Goal: Obtain resource: Obtain resource

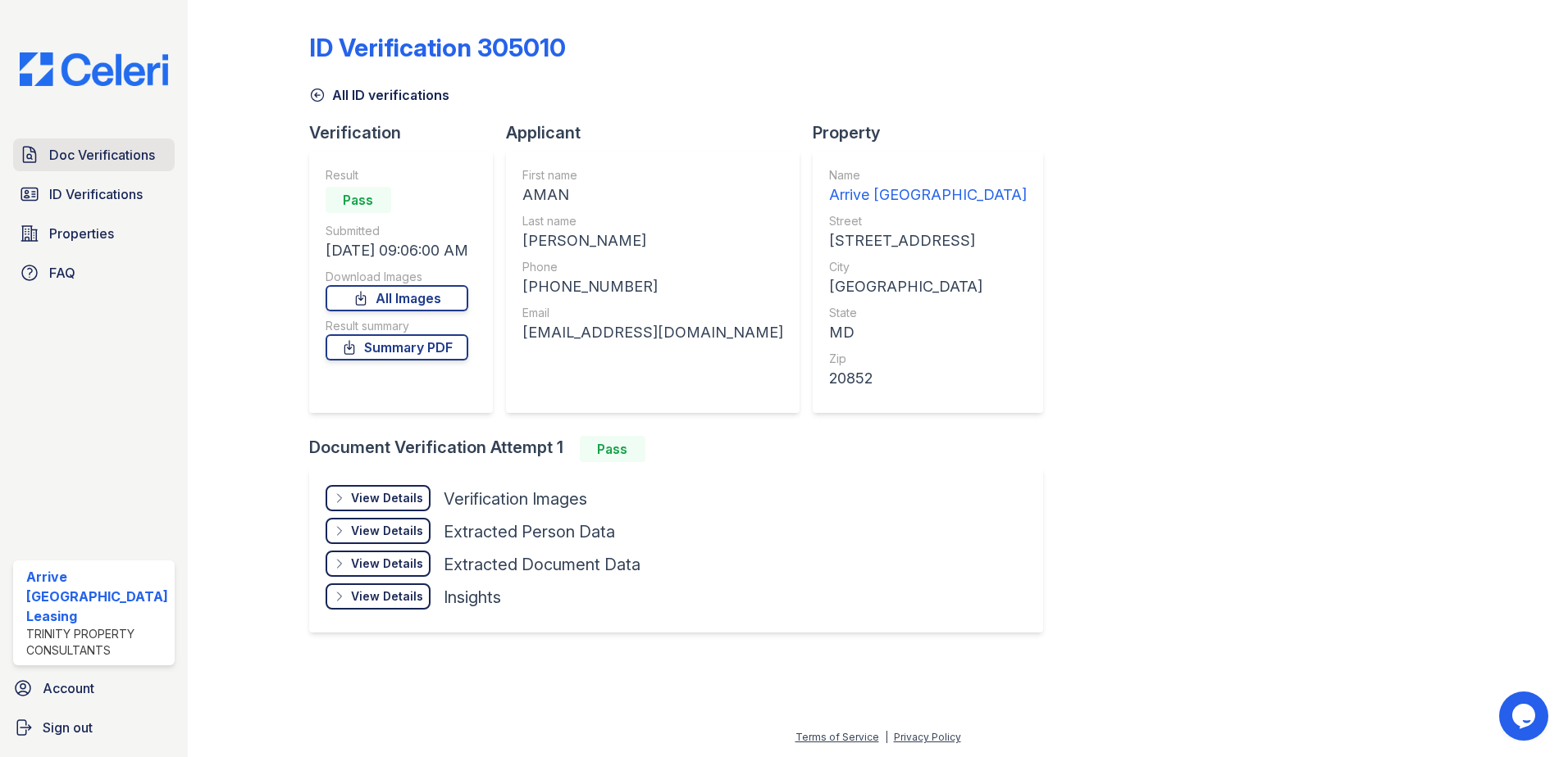
click at [112, 153] on span "Doc Verifications" at bounding box center [101, 154] width 105 height 19
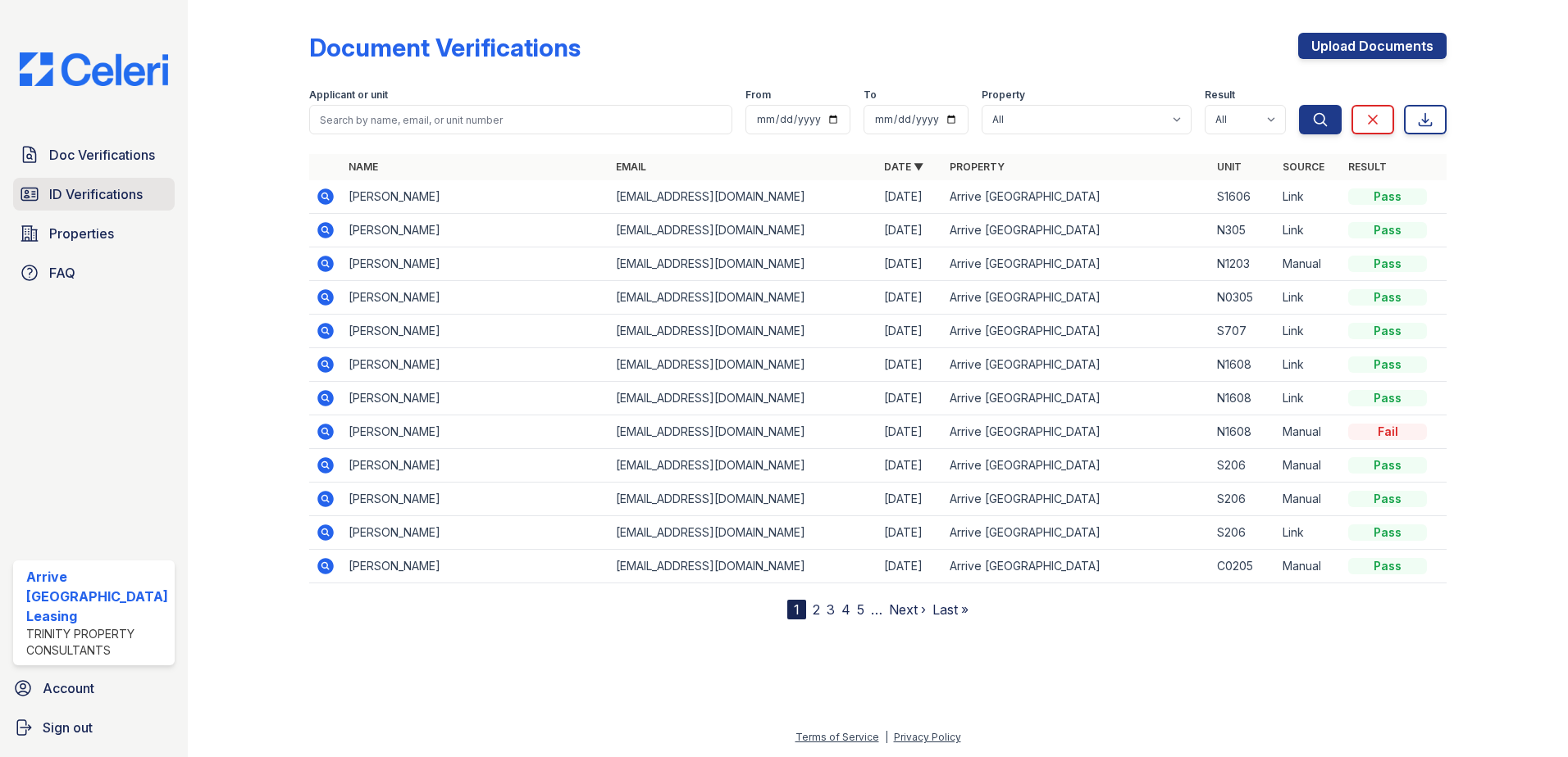
click at [95, 196] on span "ID Verifications" at bounding box center [95, 194] width 94 height 19
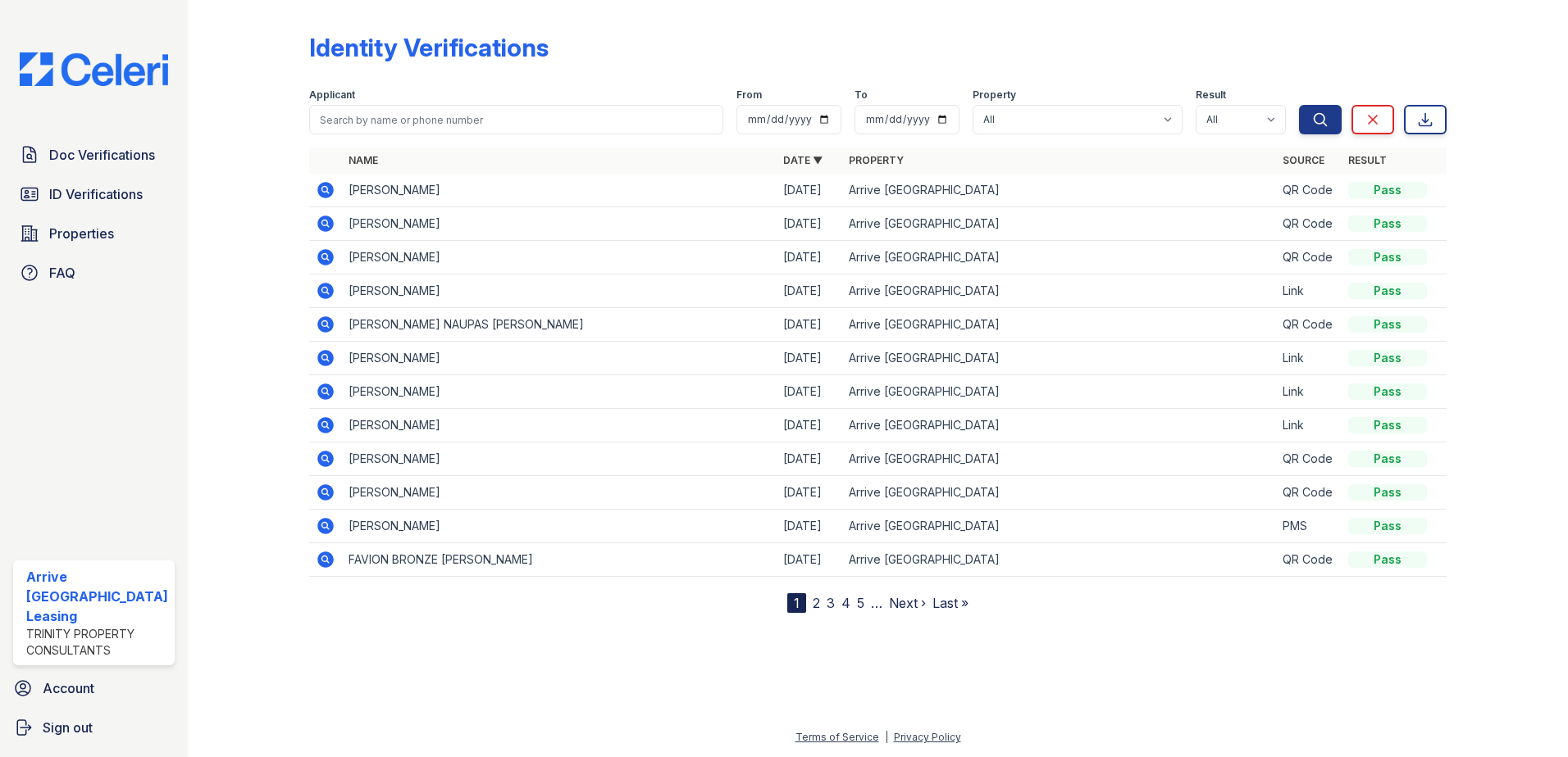
click at [323, 187] on icon at bounding box center [325, 190] width 19 height 19
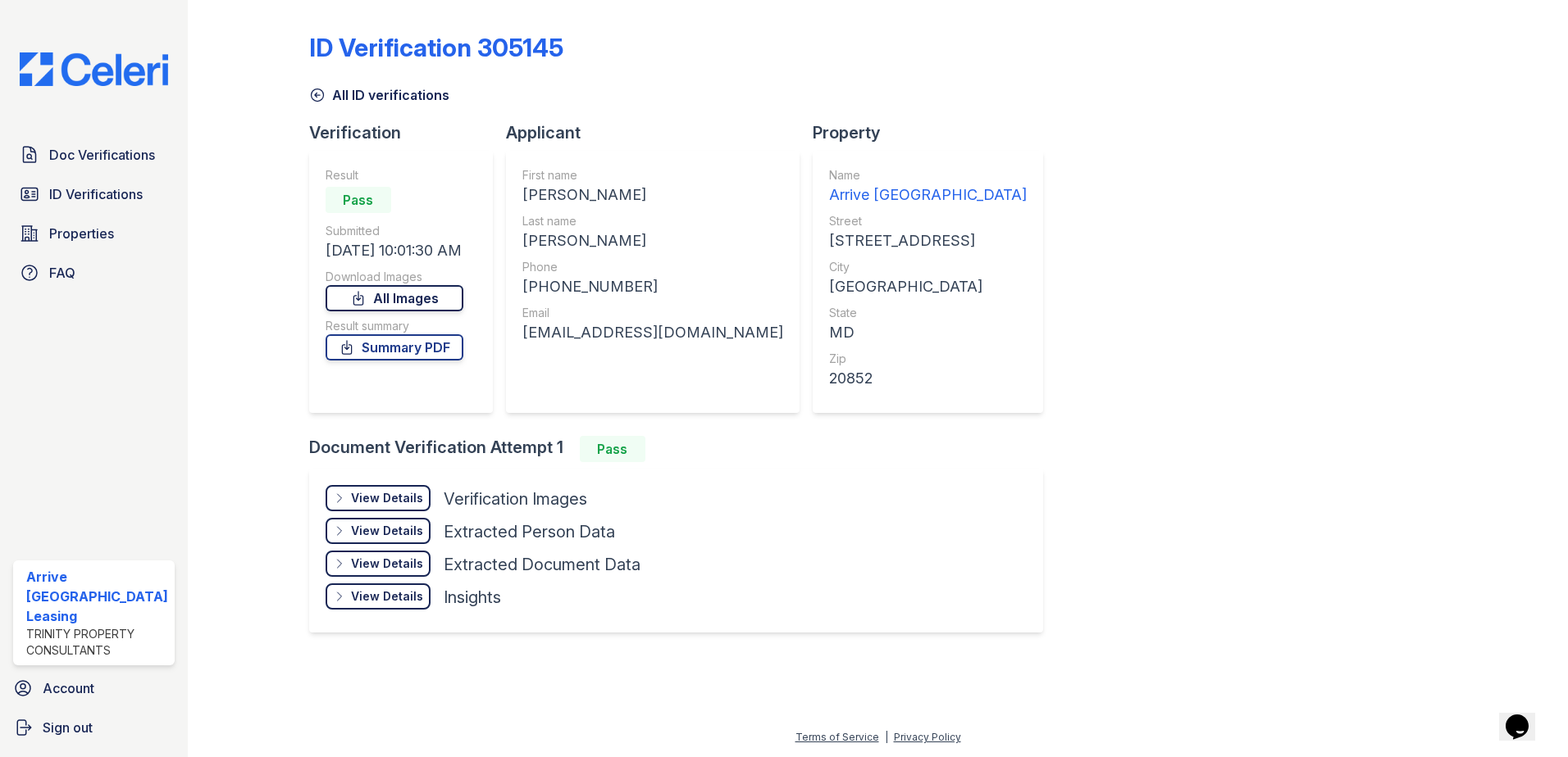
click at [407, 301] on link "All Images" at bounding box center [394, 298] width 137 height 26
click at [409, 347] on link "Summary PDF" at bounding box center [394, 347] width 137 height 26
click at [108, 199] on span "ID Verifications" at bounding box center [95, 194] width 94 height 19
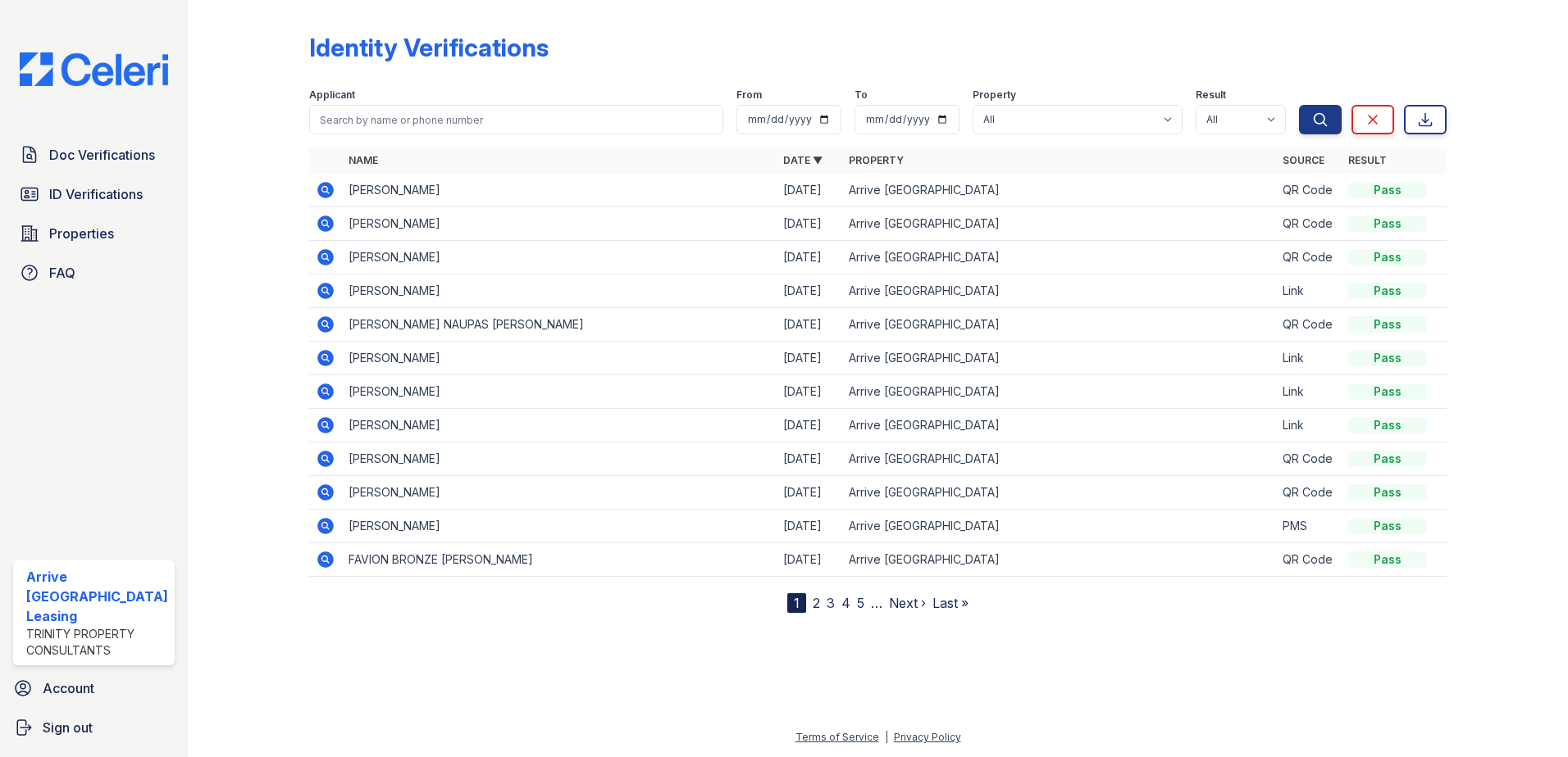
click at [326, 222] on icon at bounding box center [325, 223] width 19 height 19
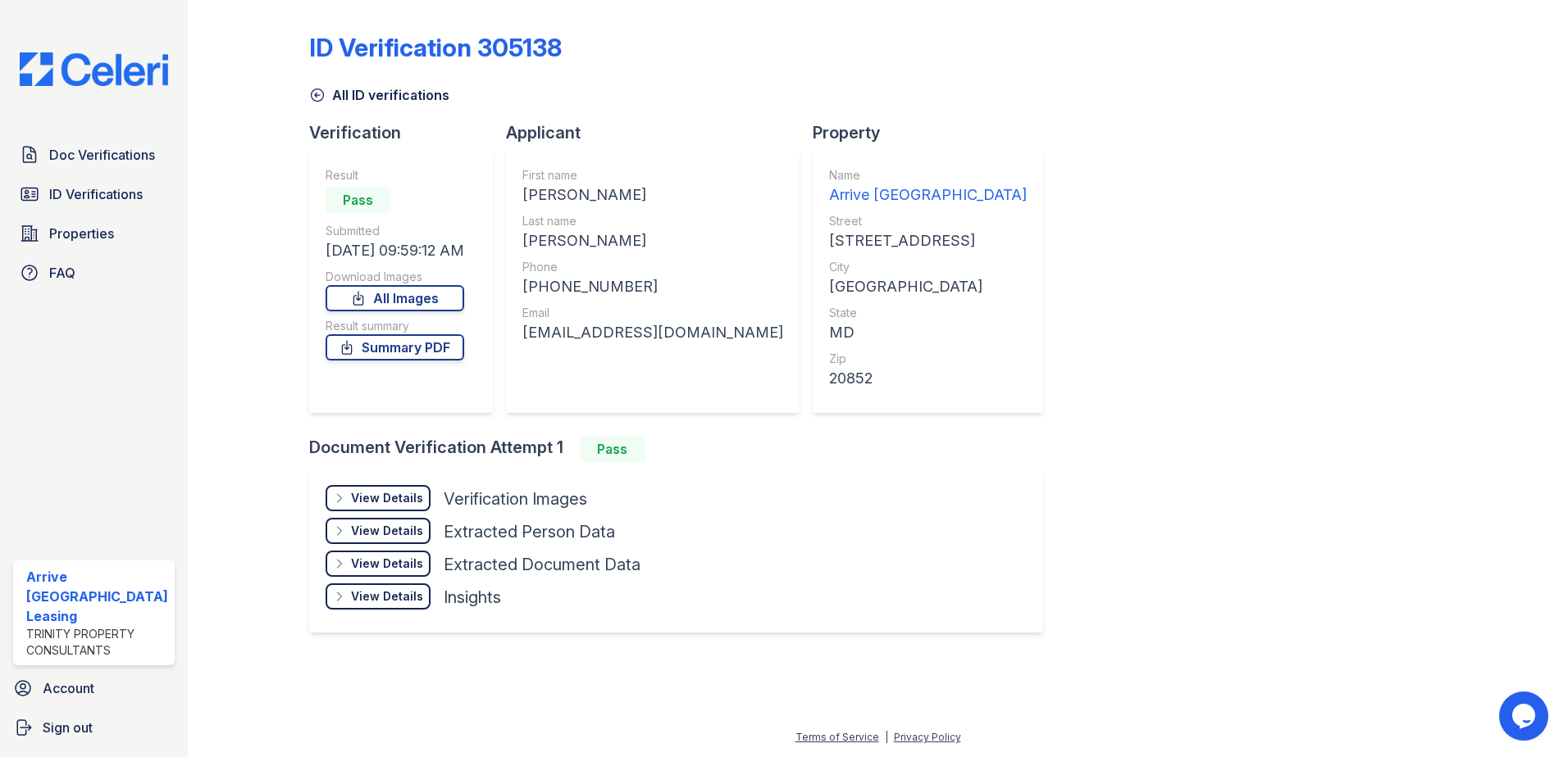
click at [358, 282] on div "Download Images" at bounding box center [395, 276] width 138 height 16
click at [358, 298] on icon at bounding box center [358, 298] width 16 height 16
click at [381, 357] on link "Summary PDF" at bounding box center [395, 347] width 138 height 26
click at [106, 234] on span "Properties" at bounding box center [81, 233] width 65 height 19
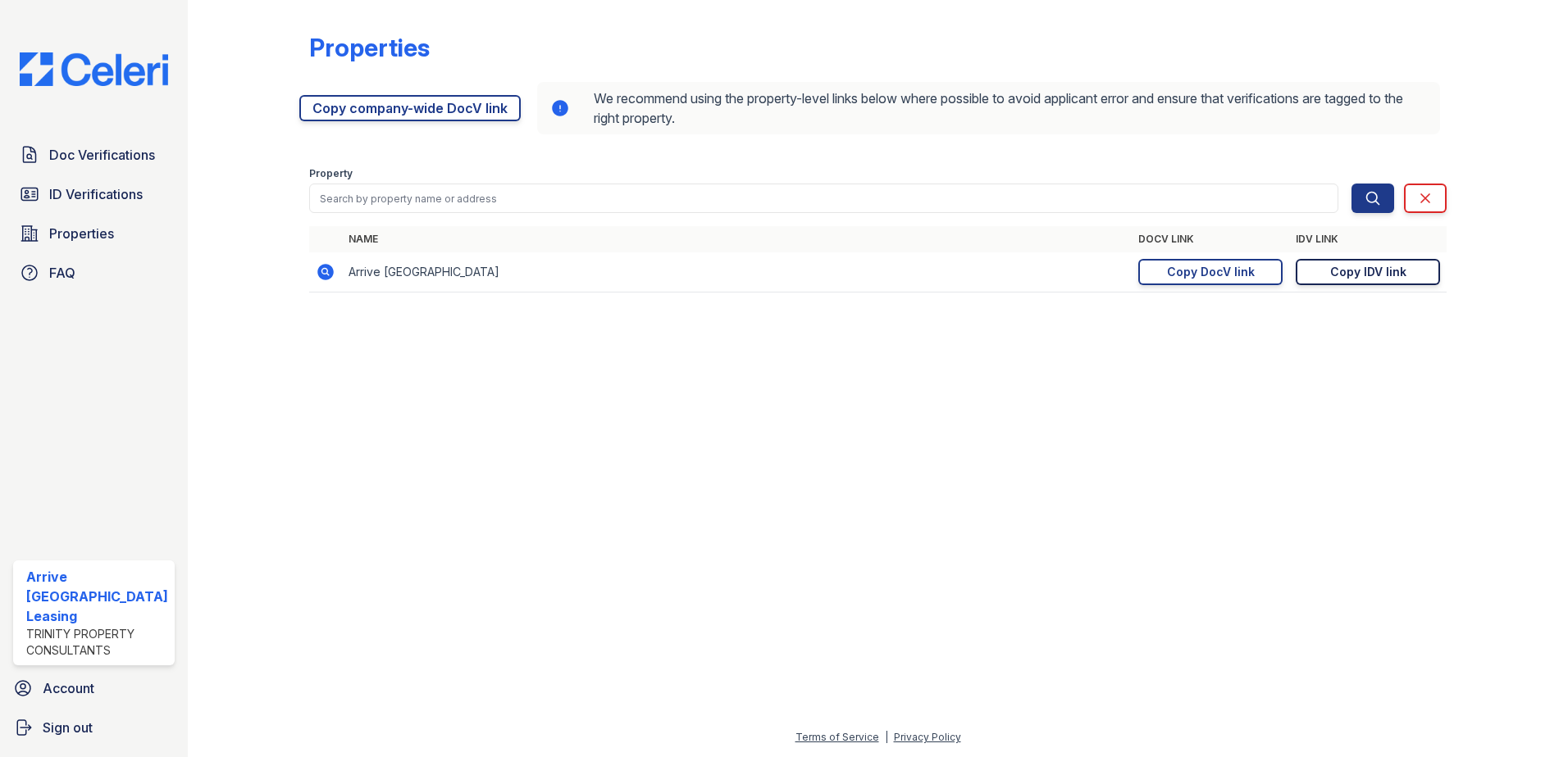
click at [1344, 275] on div "Copy IDV link" at bounding box center [1368, 271] width 76 height 16
click at [1198, 275] on div "Copy DocV link" at bounding box center [1210, 271] width 88 height 16
